Goal: Find specific page/section: Find specific page/section

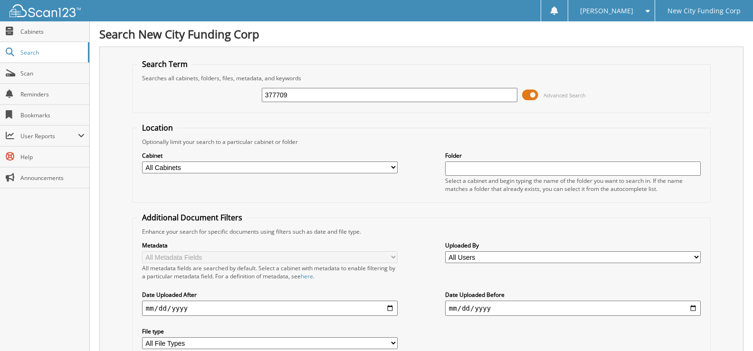
type input "377709"
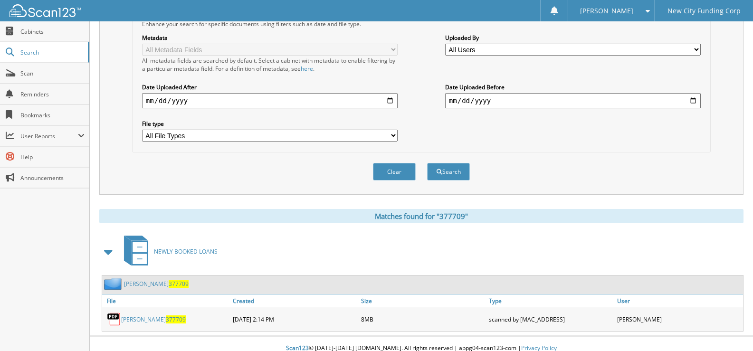
scroll to position [217, 0]
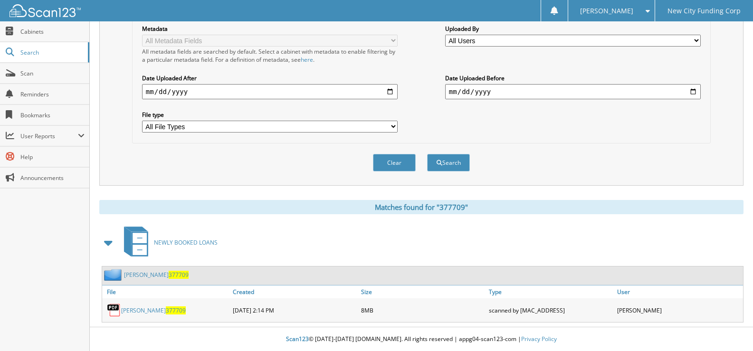
click at [150, 317] on div "[PERSON_NAME] 377709" at bounding box center [166, 310] width 128 height 19
click at [149, 314] on link "[PERSON_NAME] 377709" at bounding box center [153, 310] width 65 height 8
click at [149, 315] on div "[PERSON_NAME] 377709" at bounding box center [166, 310] width 128 height 19
click at [148, 310] on link "[PERSON_NAME] 377709" at bounding box center [153, 310] width 65 height 8
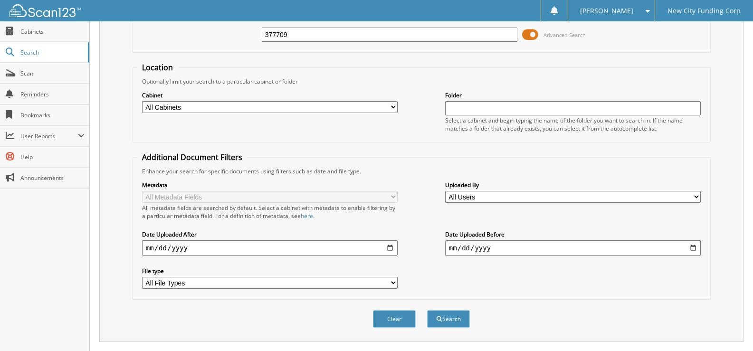
scroll to position [0, 0]
